Goal: Information Seeking & Learning: Learn about a topic

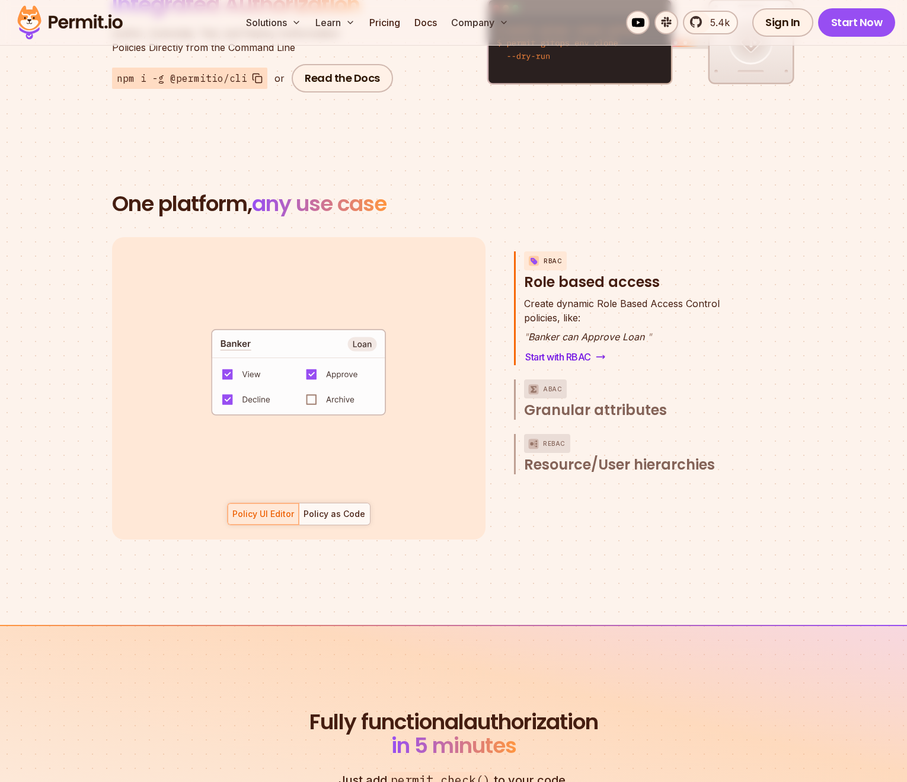
scroll to position [60, 0]
click at [354, 508] on div "Policy as Code" at bounding box center [335, 514] width 62 height 12
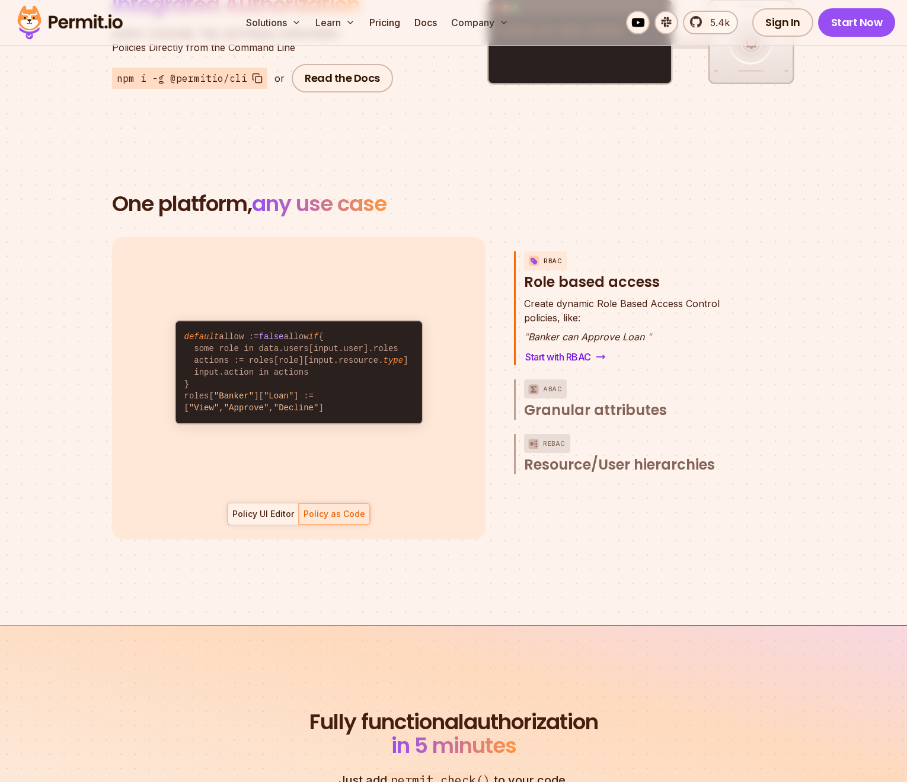
click at [261, 508] on div "Policy UI Editor" at bounding box center [263, 514] width 62 height 12
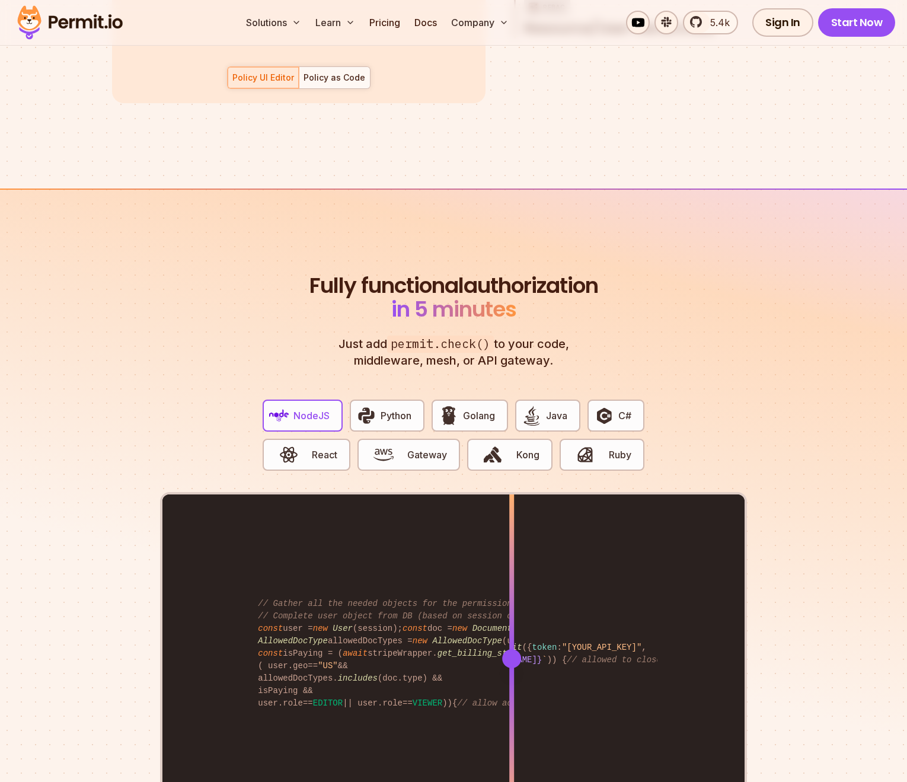
scroll to position [2266, 0]
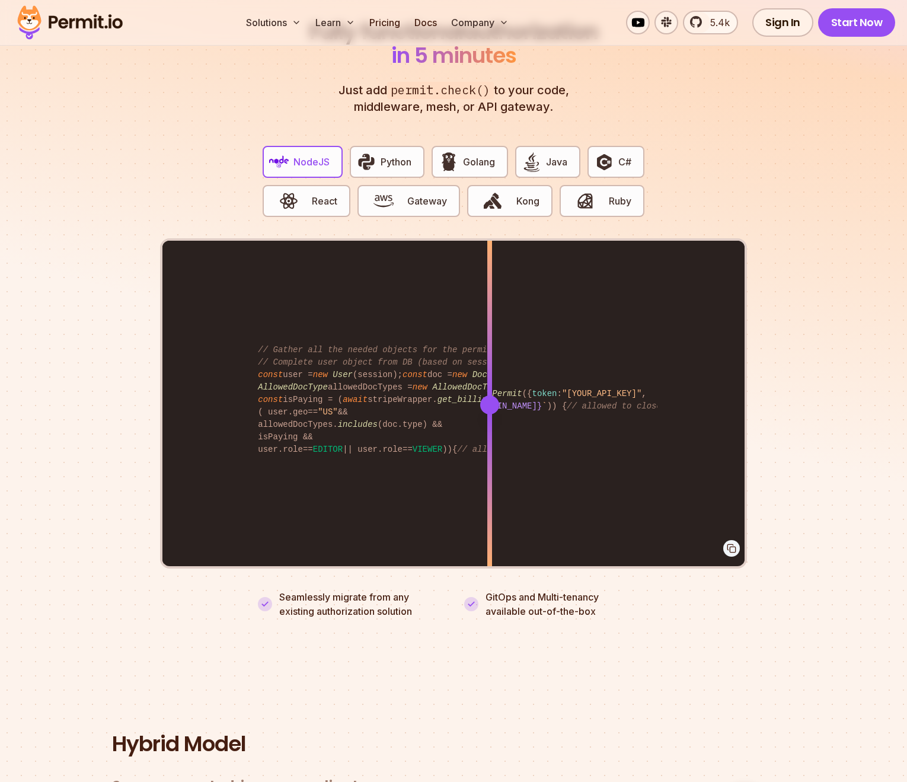
drag, startPoint x: 510, startPoint y: 393, endPoint x: 485, endPoint y: 387, distance: 25.6
click at [490, 396] on div at bounding box center [489, 405] width 19 height 19
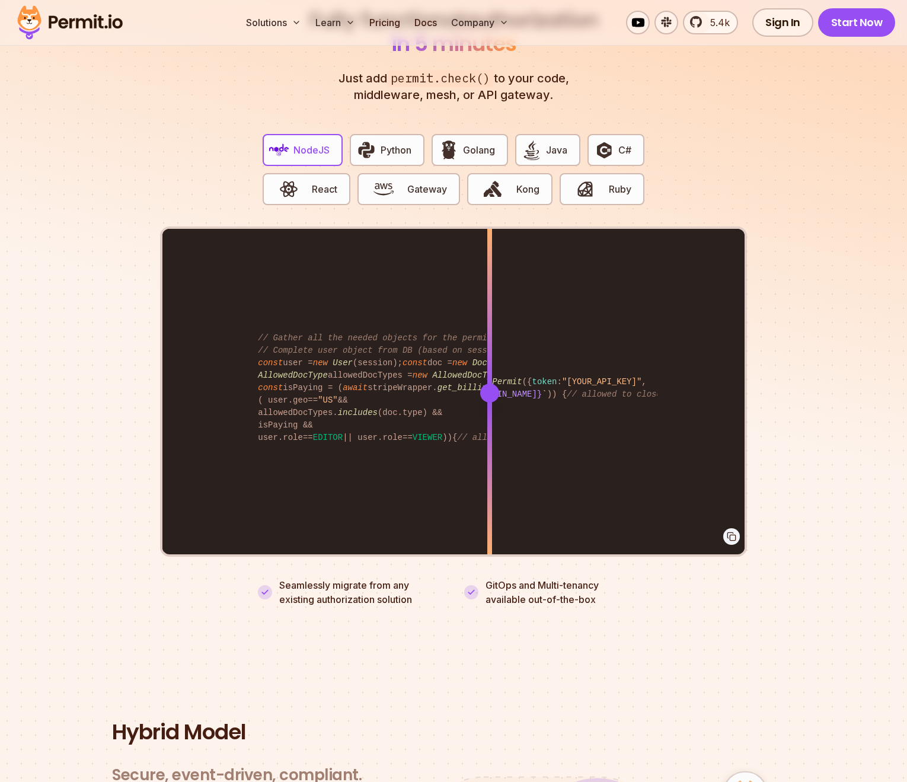
scroll to position [0, 0]
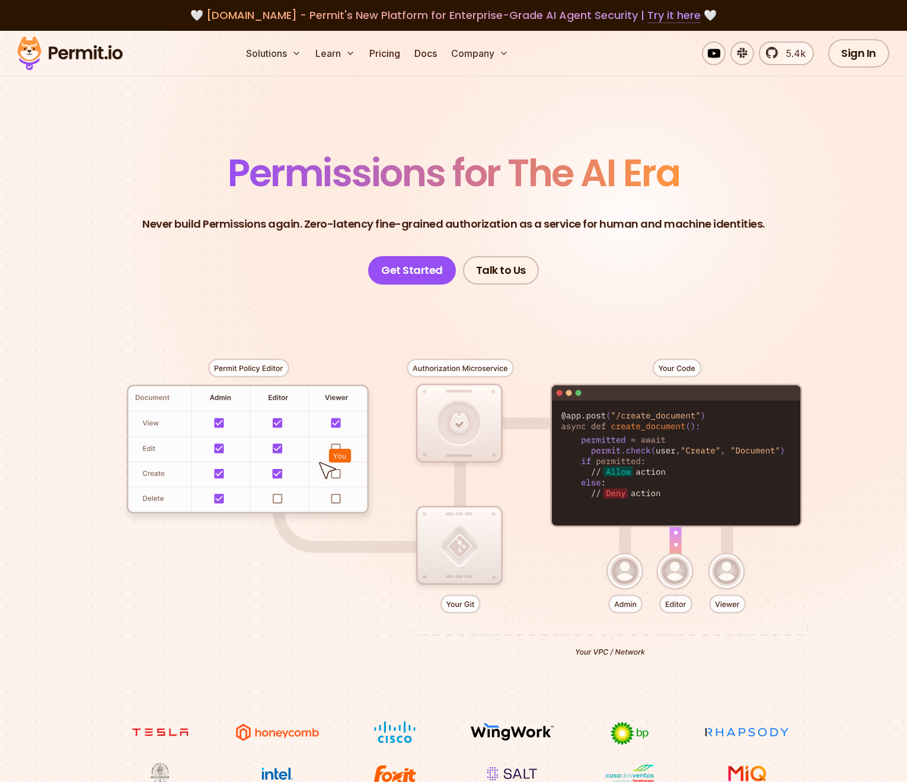
click at [658, 18] on link "Try it here" at bounding box center [674, 15] width 53 height 15
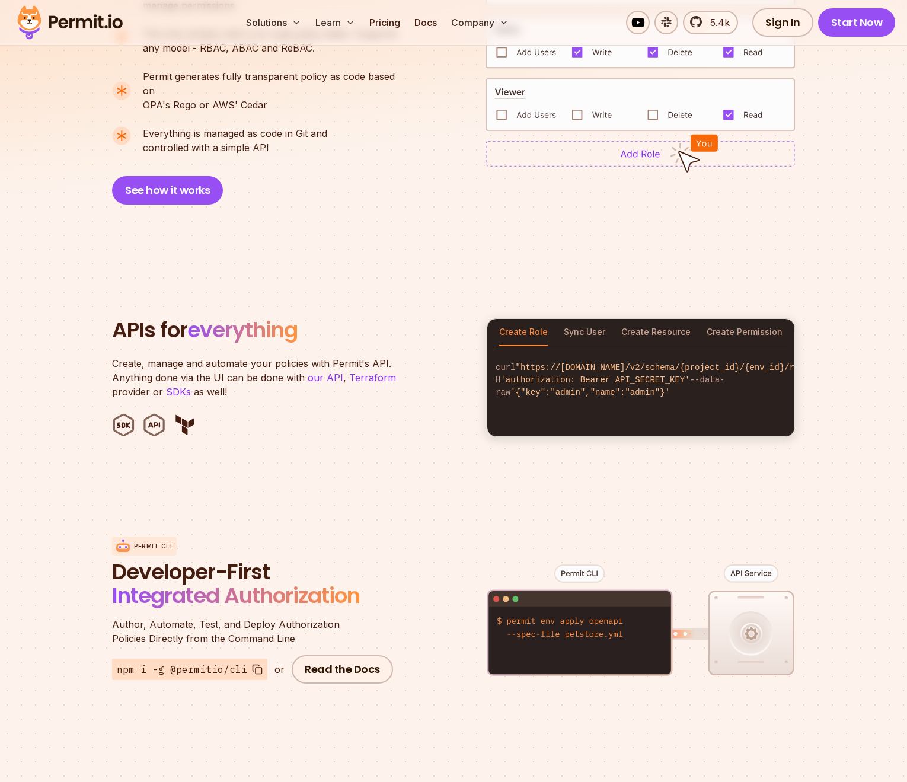
scroll to position [1088, 0]
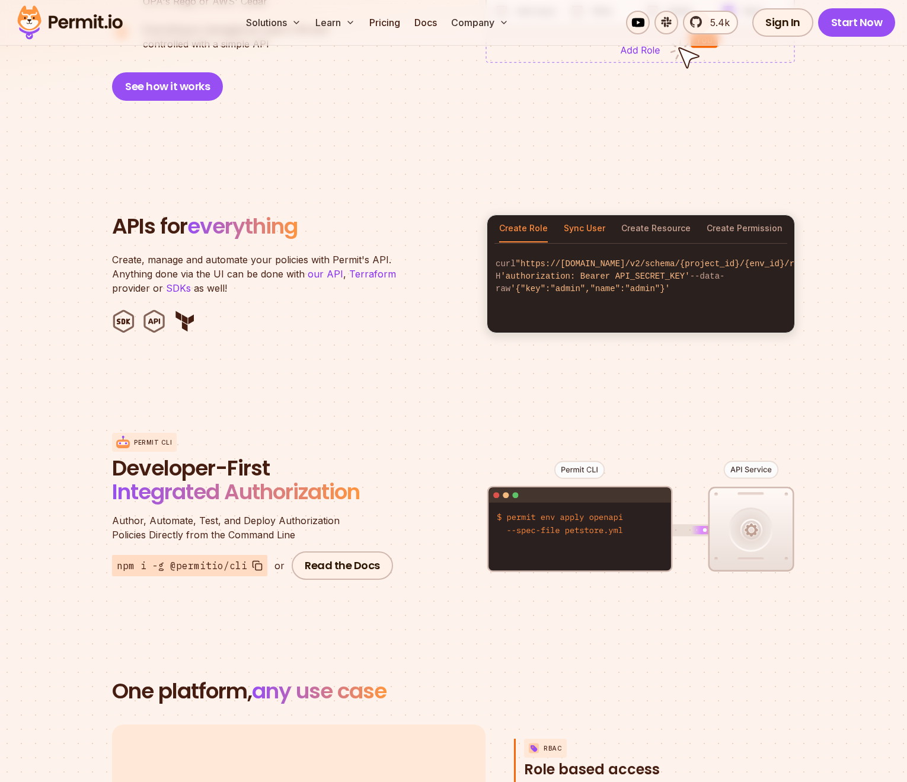
click at [595, 215] on button "Sync User" at bounding box center [585, 228] width 42 height 27
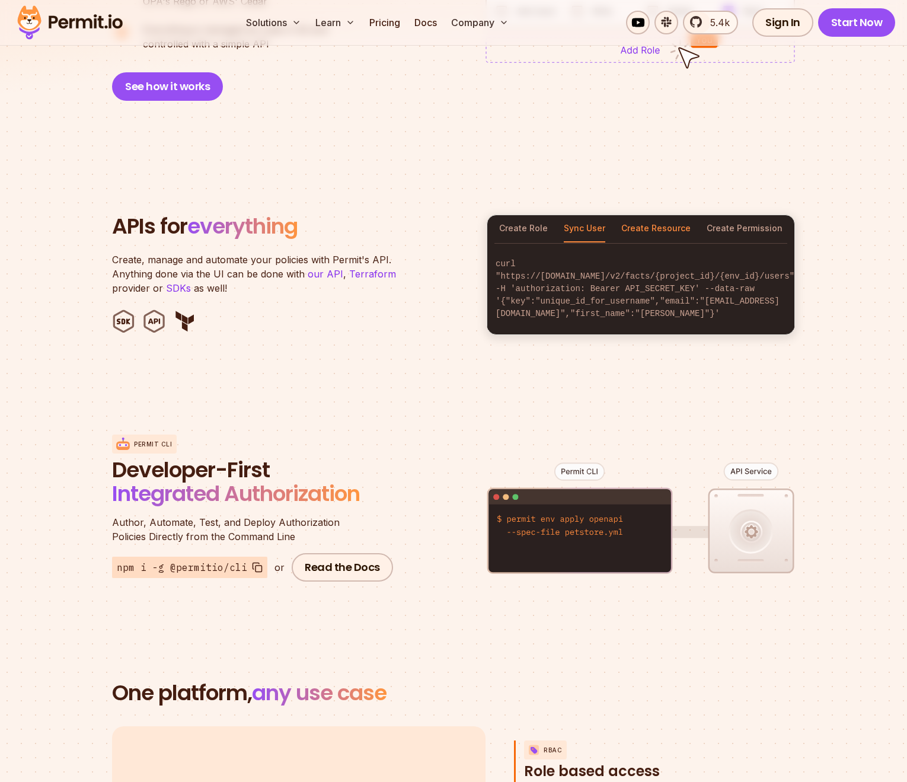
click at [652, 215] on button "Create Resource" at bounding box center [656, 228] width 69 height 27
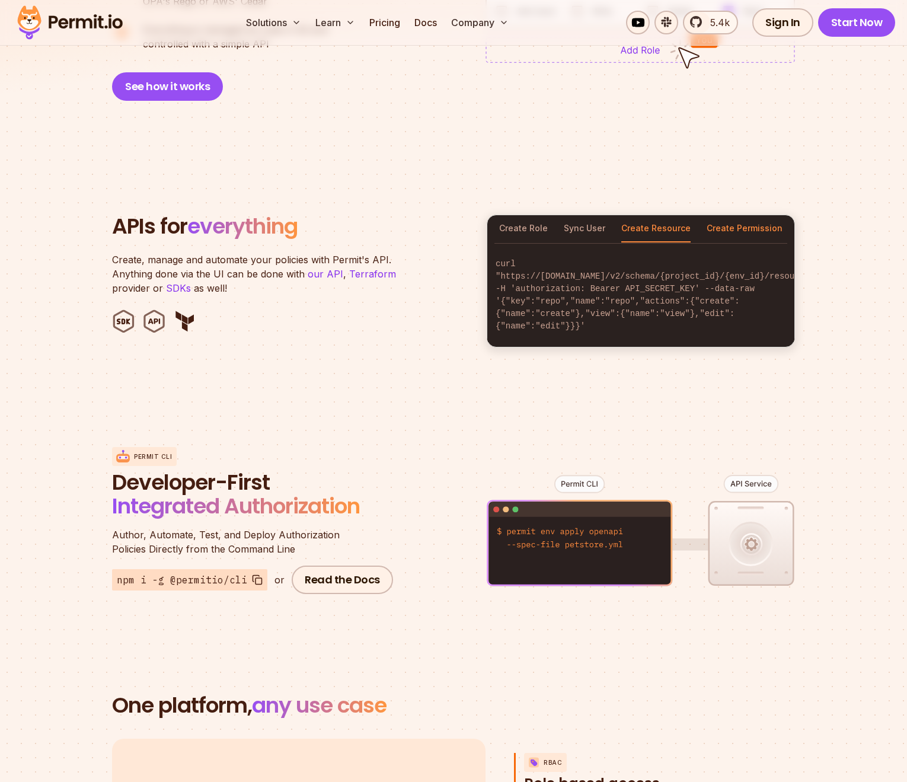
click at [752, 216] on button "Create Permission" at bounding box center [745, 228] width 76 height 27
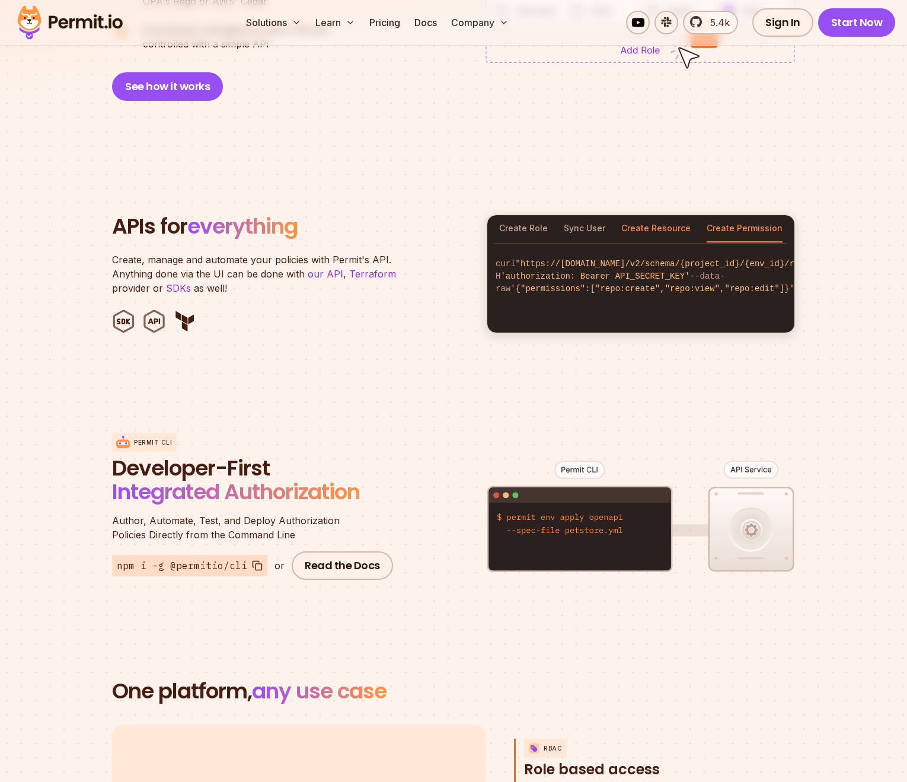
click at [680, 215] on button "Create Resource" at bounding box center [656, 228] width 69 height 27
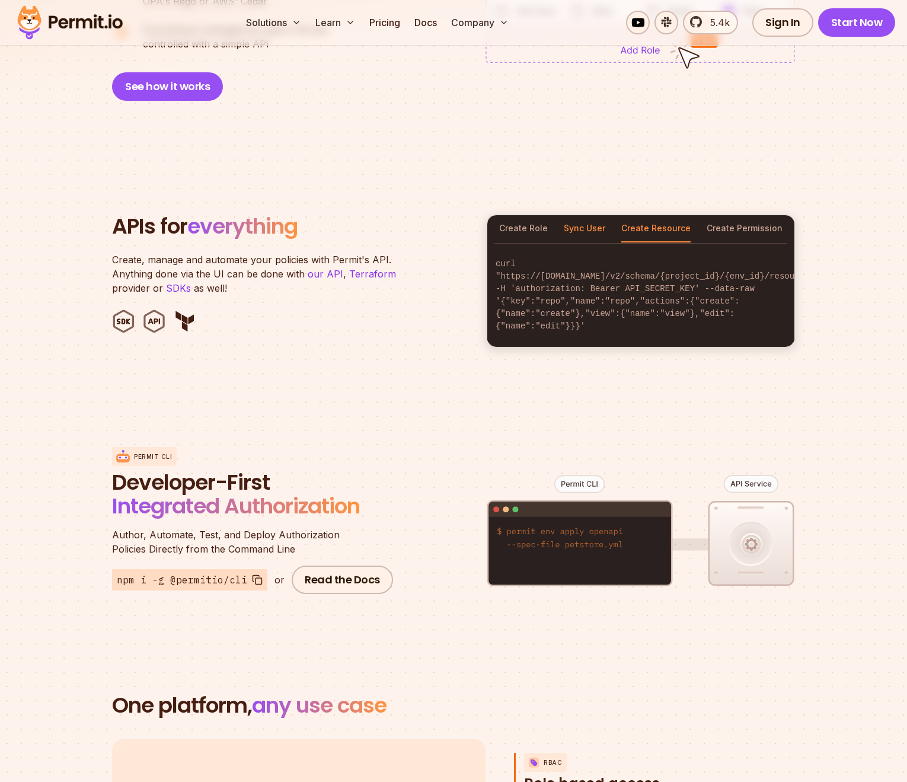
click at [584, 215] on button "Sync User" at bounding box center [585, 228] width 42 height 27
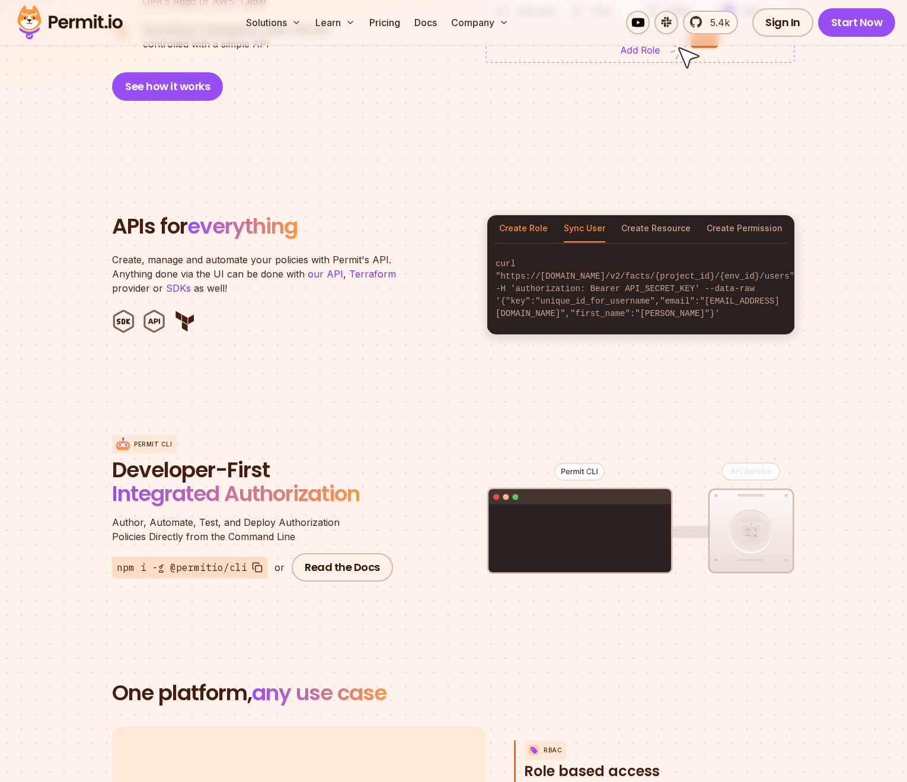
click at [535, 215] on button "Create Role" at bounding box center [523, 228] width 49 height 27
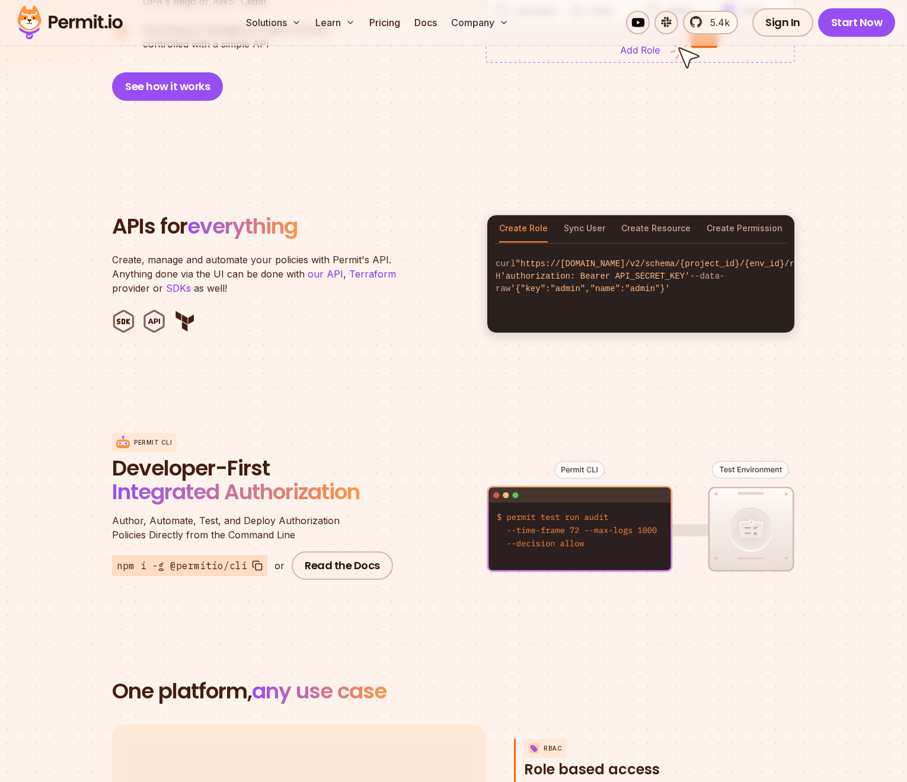
click at [576, 461] on figure at bounding box center [641, 525] width 308 height 233
click at [579, 458] on figure at bounding box center [641, 525] width 308 height 233
click at [472, 451] on div "Permit CLI Developer-First Integrated Authorization Author, Automate, Test, and…" at bounding box center [453, 506] width 683 height 233
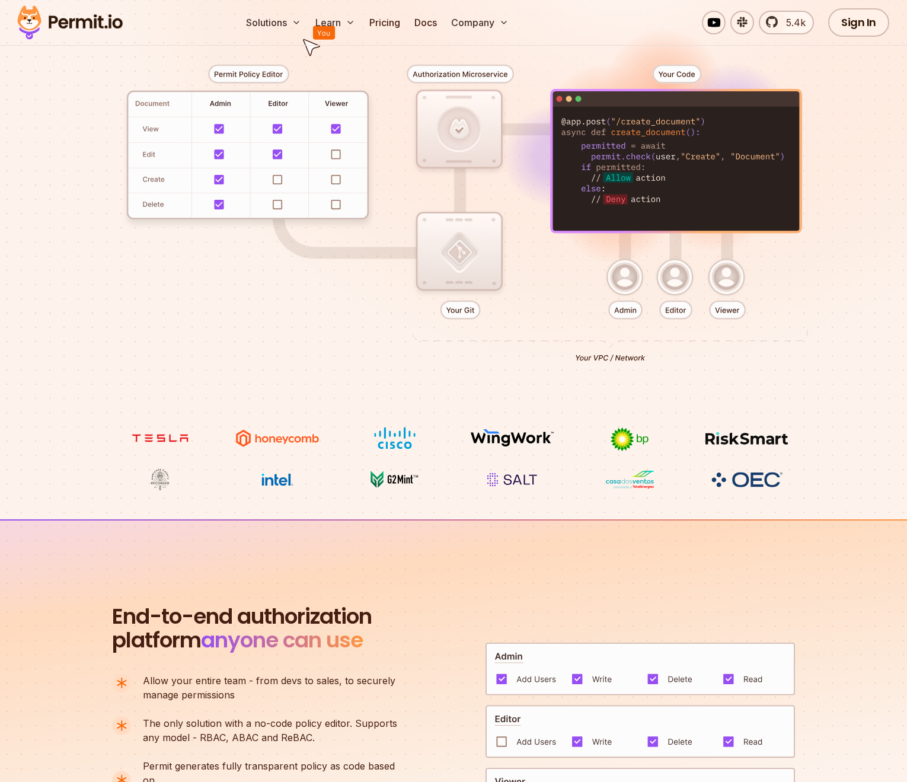
scroll to position [24, 0]
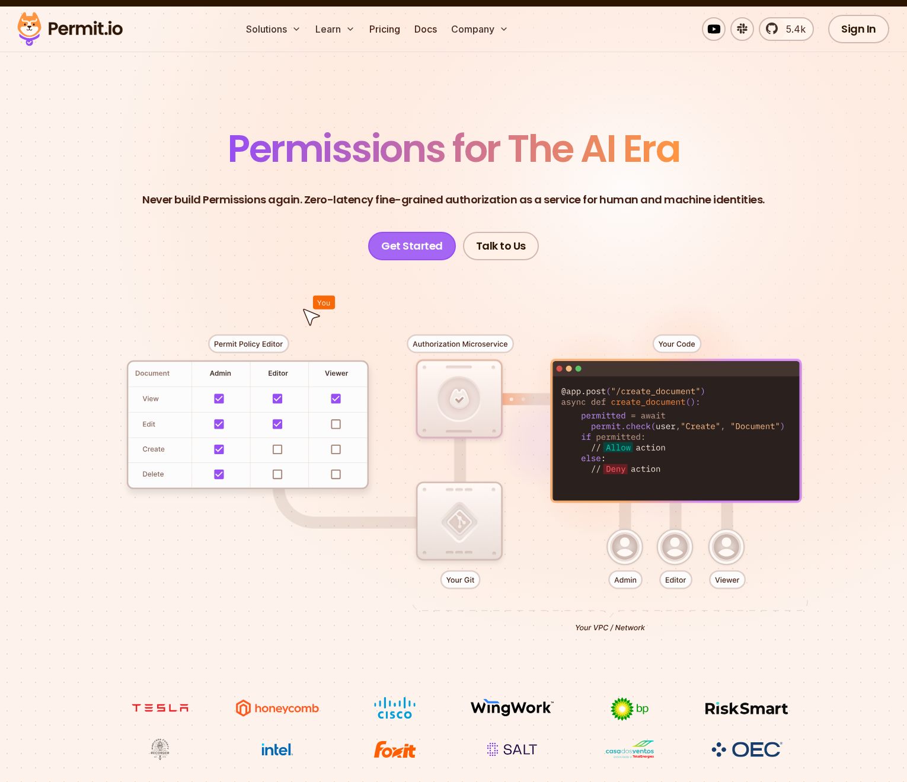
click at [423, 238] on link "Get Started" at bounding box center [412, 246] width 88 height 28
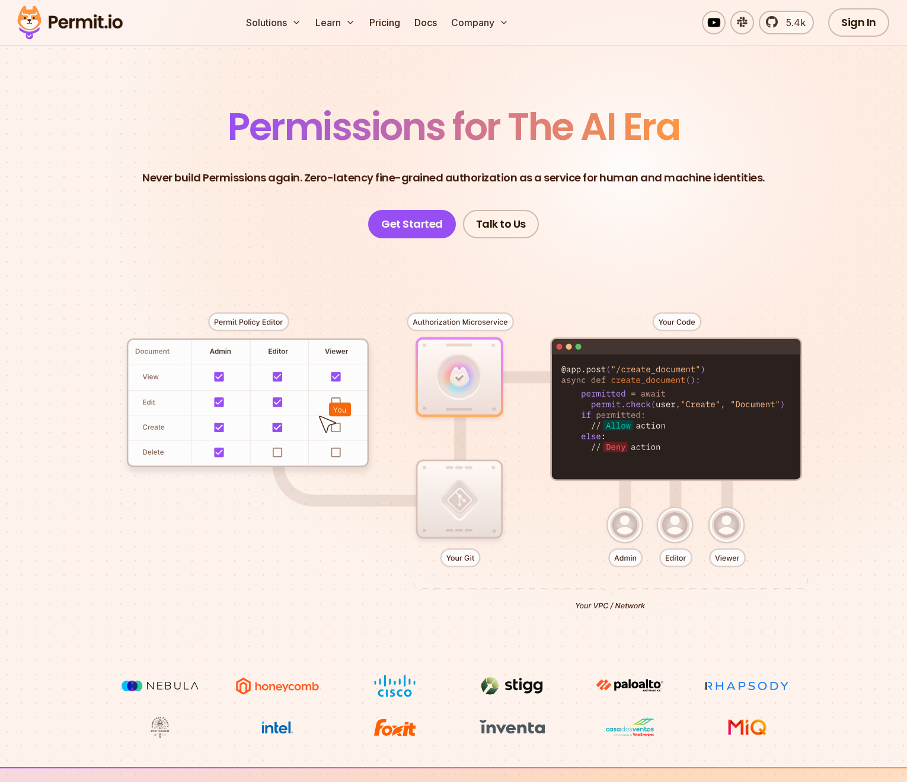
scroll to position [126, 0]
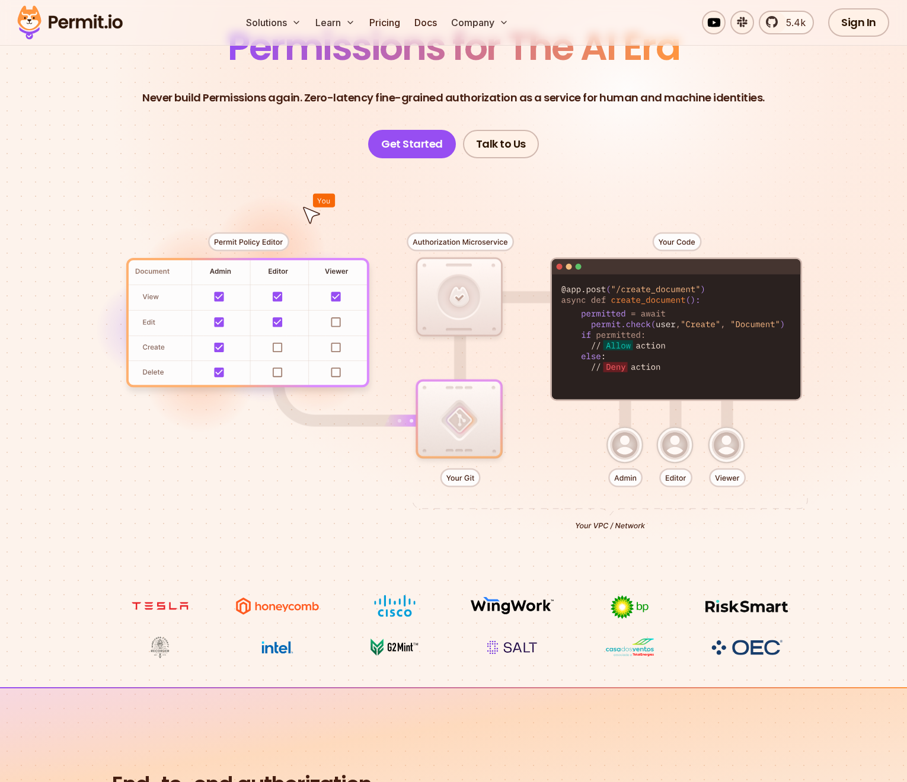
click at [167, 609] on img at bounding box center [160, 606] width 89 height 23
click at [269, 607] on img at bounding box center [277, 606] width 89 height 23
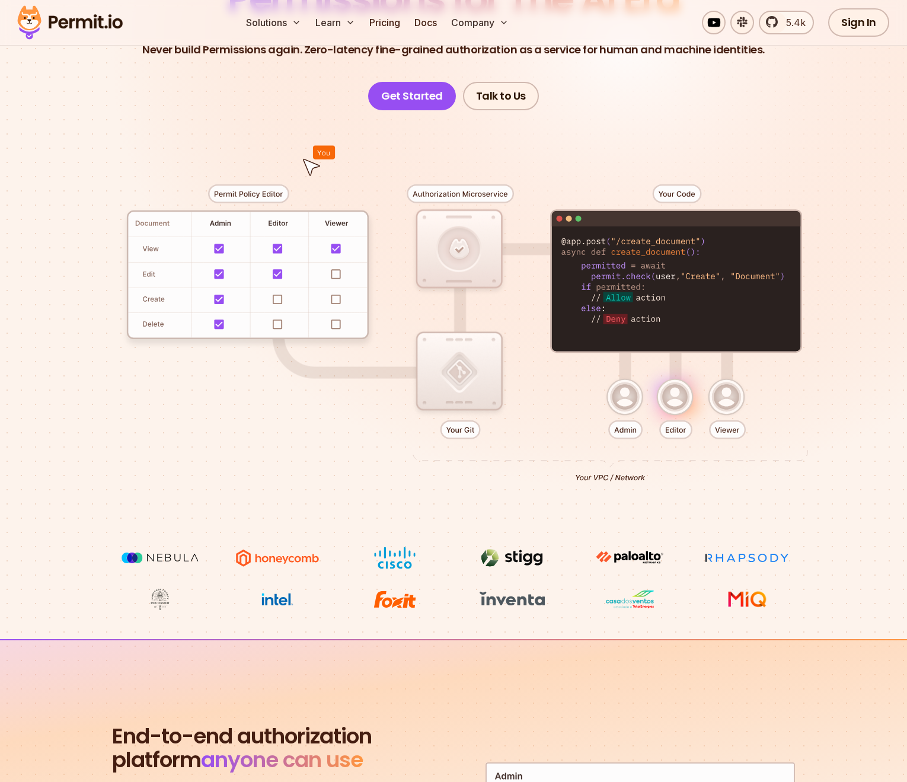
scroll to position [82, 0]
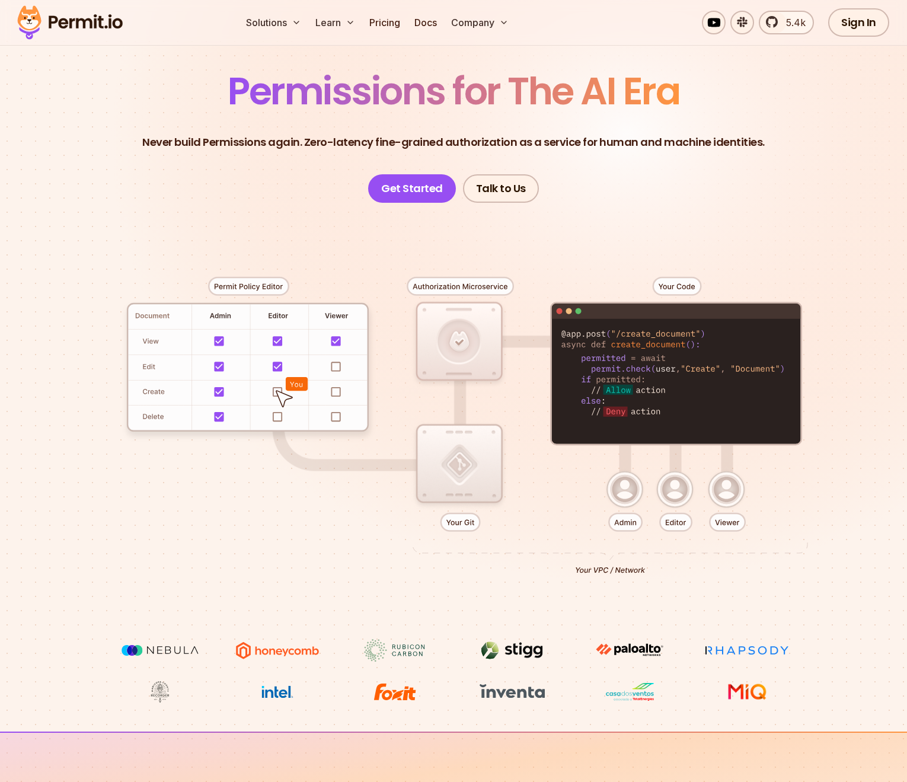
click at [277, 399] on div at bounding box center [454, 421] width 830 height 437
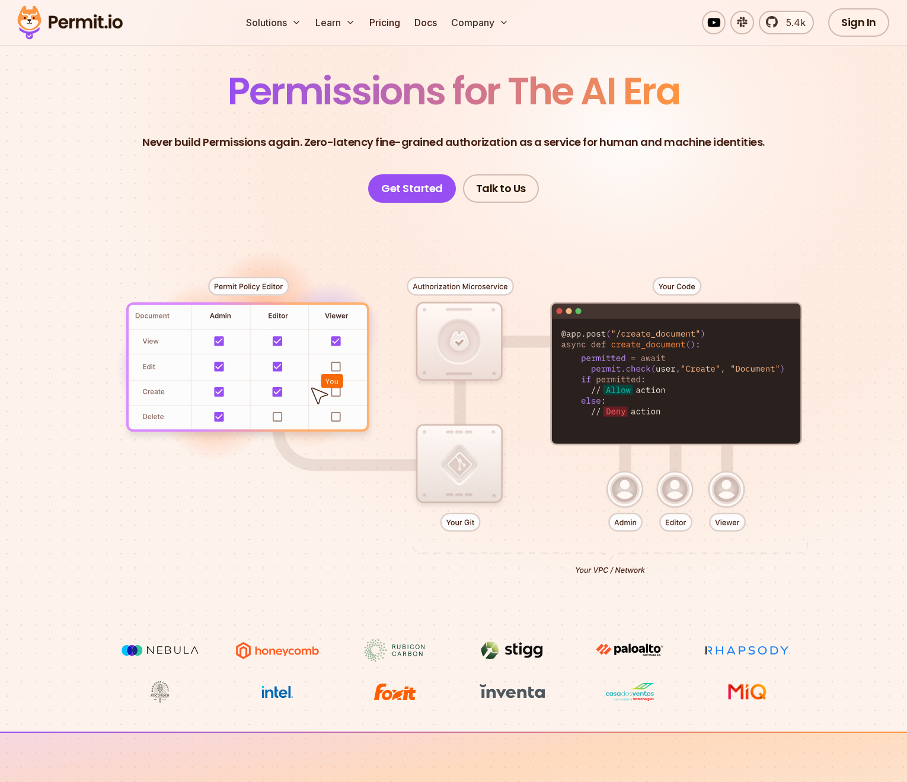
click at [277, 429] on div at bounding box center [454, 421] width 830 height 437
click at [275, 418] on div at bounding box center [454, 421] width 830 height 437
